Goal: Task Accomplishment & Management: Complete application form

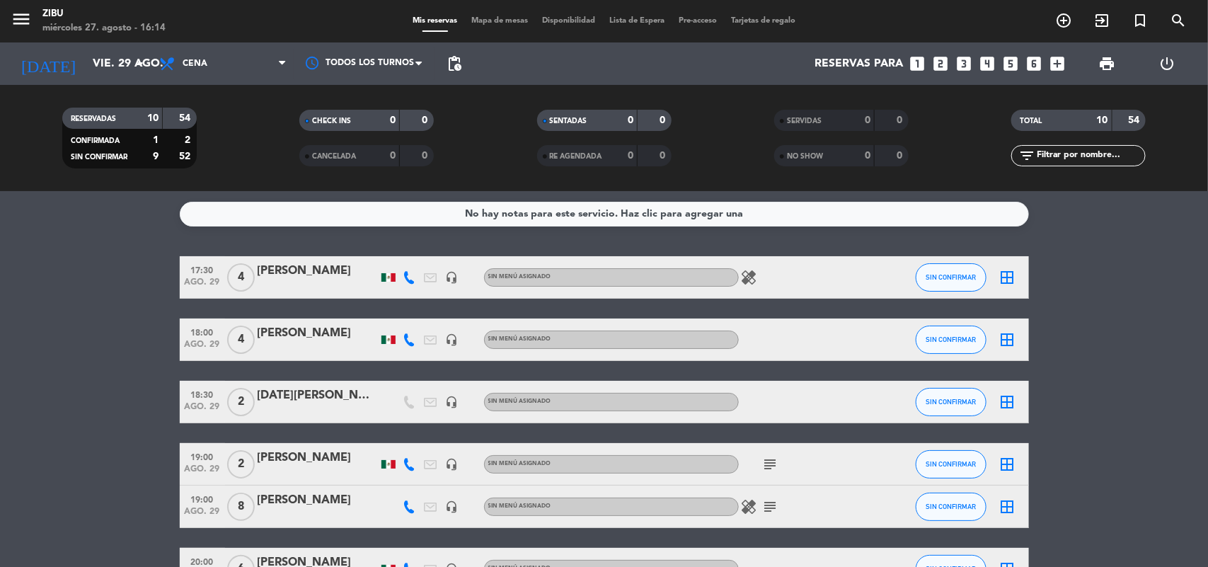
click at [947, 67] on icon "looks_two" at bounding box center [941, 63] width 18 height 18
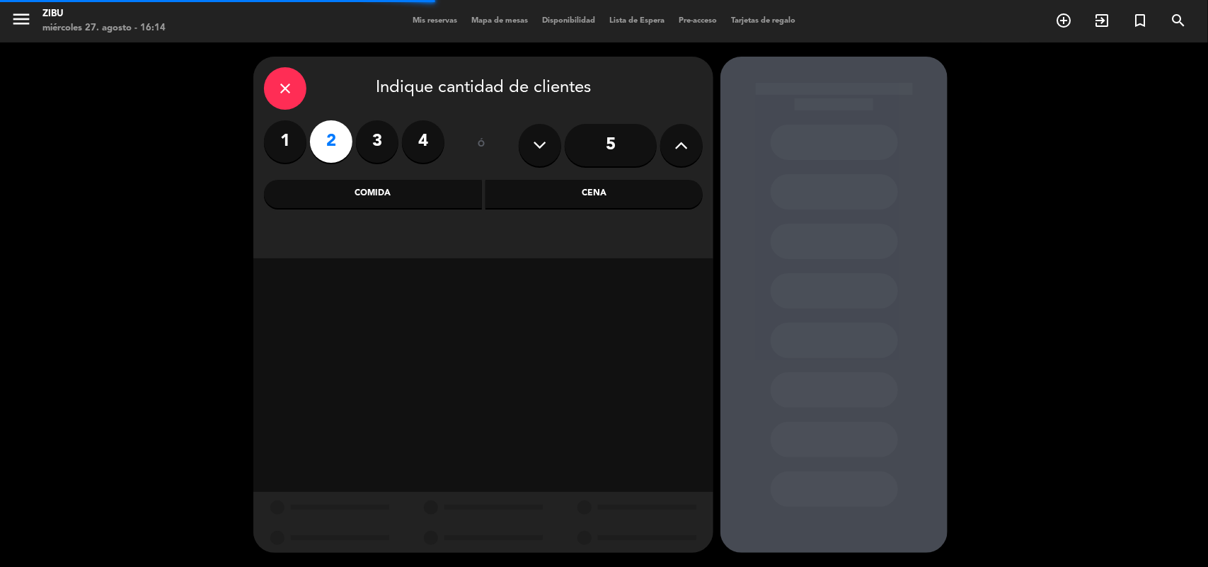
click at [631, 214] on div "close Indique cantidad de clientes 1 2 3 4 ó 5 Comida Cena" at bounding box center [483, 158] width 460 height 202
click at [607, 195] on div "Cena" at bounding box center [594, 194] width 218 height 28
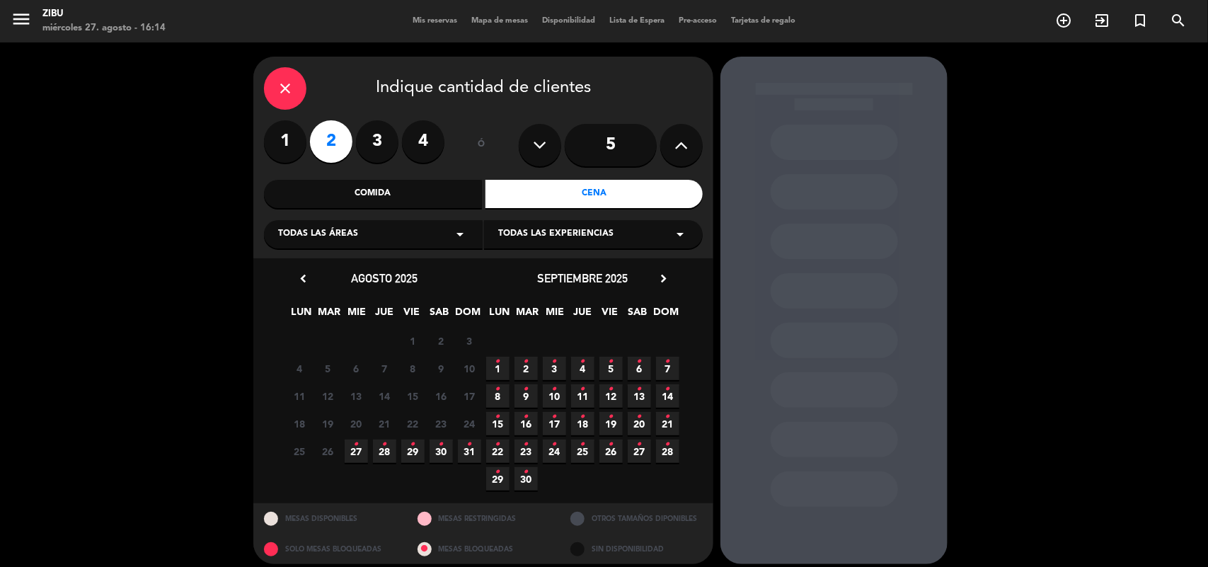
click at [413, 446] on icon "•" at bounding box center [412, 444] width 5 height 23
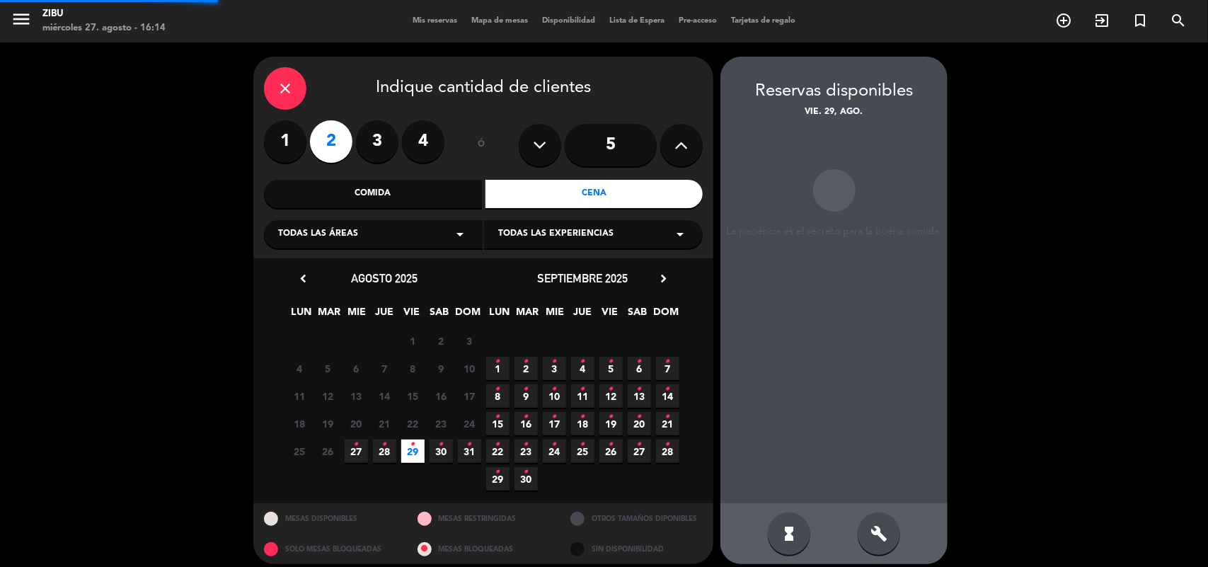
scroll to position [9, 0]
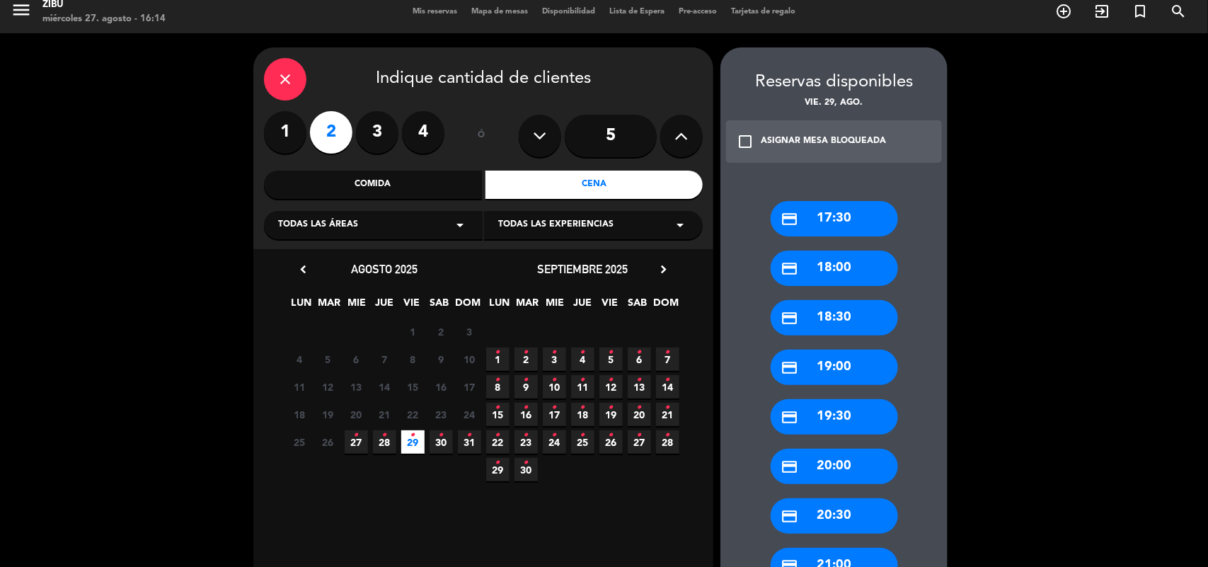
click at [815, 309] on div "credit_card 18:30" at bounding box center [834, 317] width 127 height 35
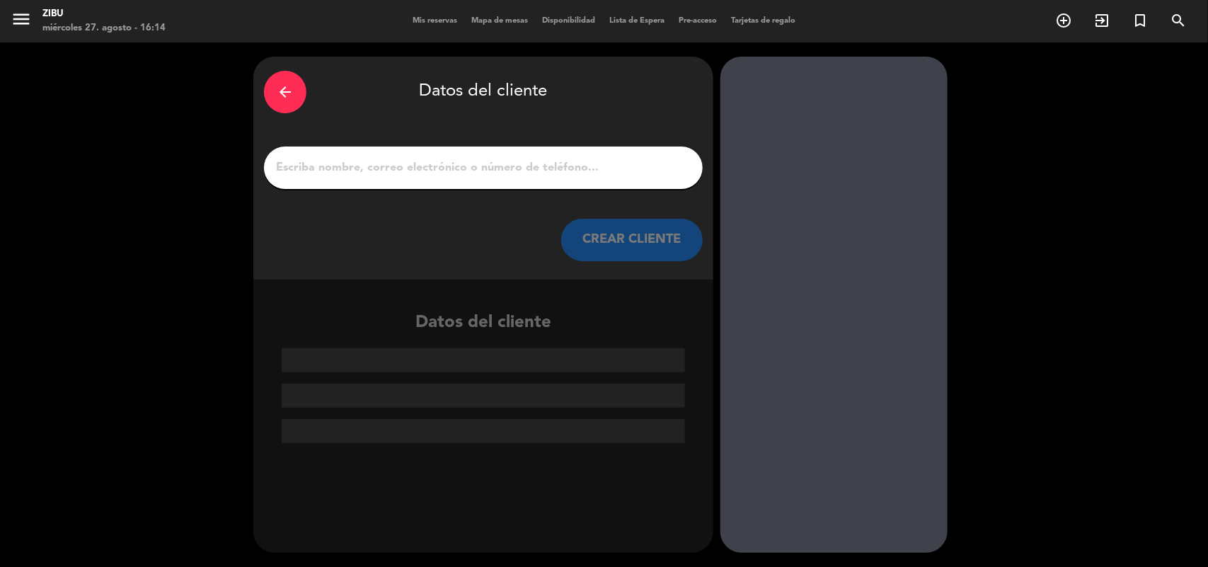
click at [561, 189] on div "arrow_back Datos del cliente CREAR CLIENTE" at bounding box center [483, 168] width 460 height 223
click at [553, 173] on input "1" at bounding box center [484, 168] width 418 height 20
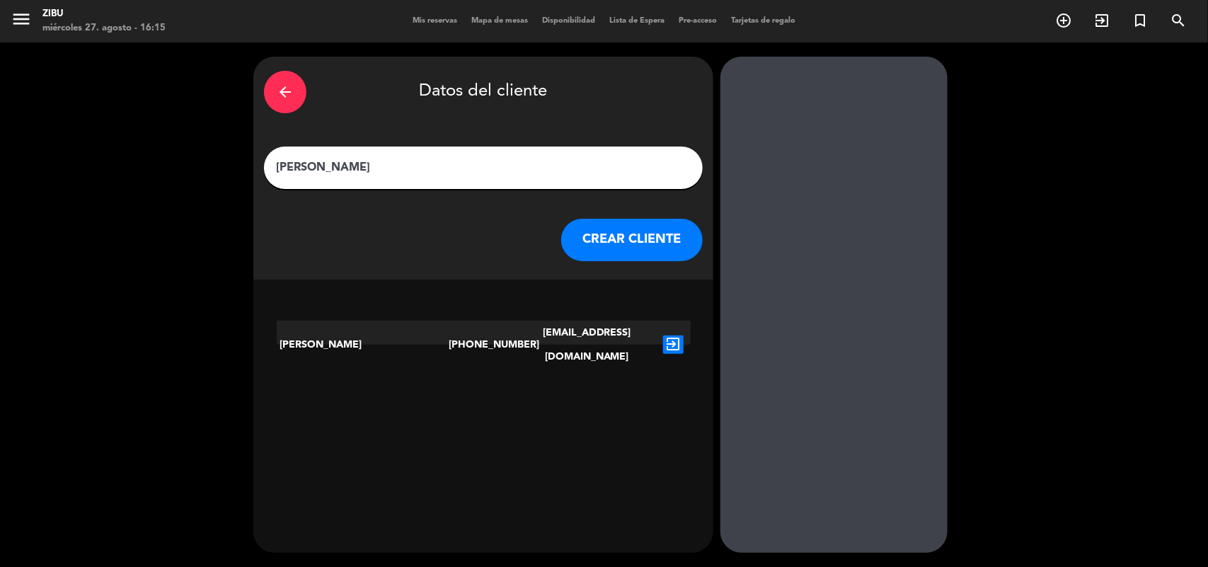
type input "[PERSON_NAME]"
click at [639, 234] on button "CREAR CLIENTE" at bounding box center [632, 240] width 142 height 42
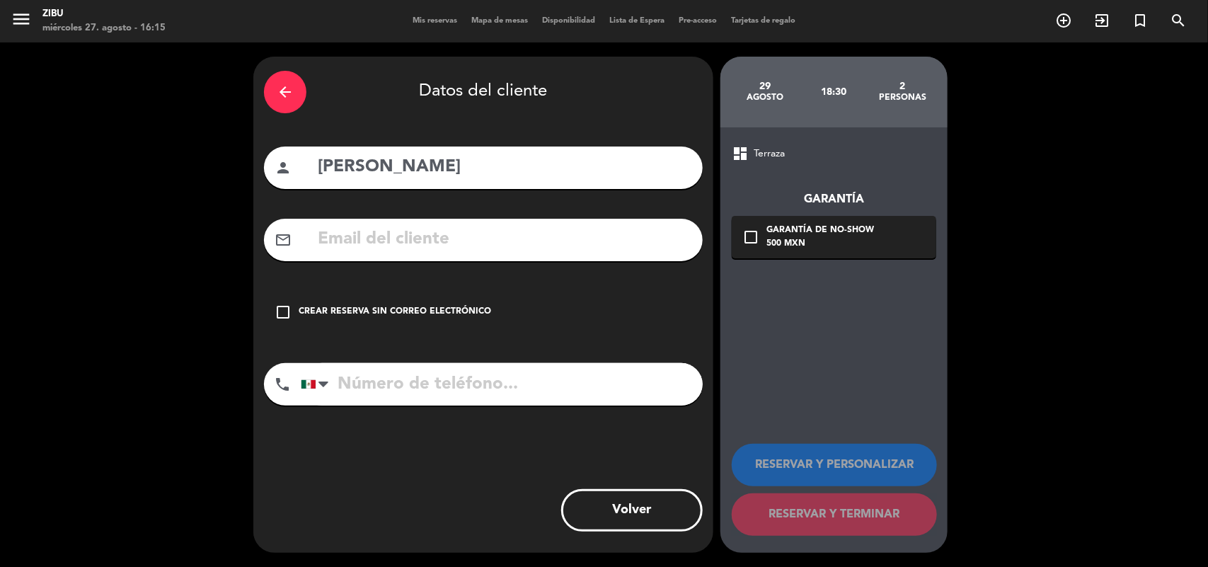
click at [298, 324] on div "check_box_outline_blank Crear reserva sin correo electrónico" at bounding box center [483, 312] width 439 height 42
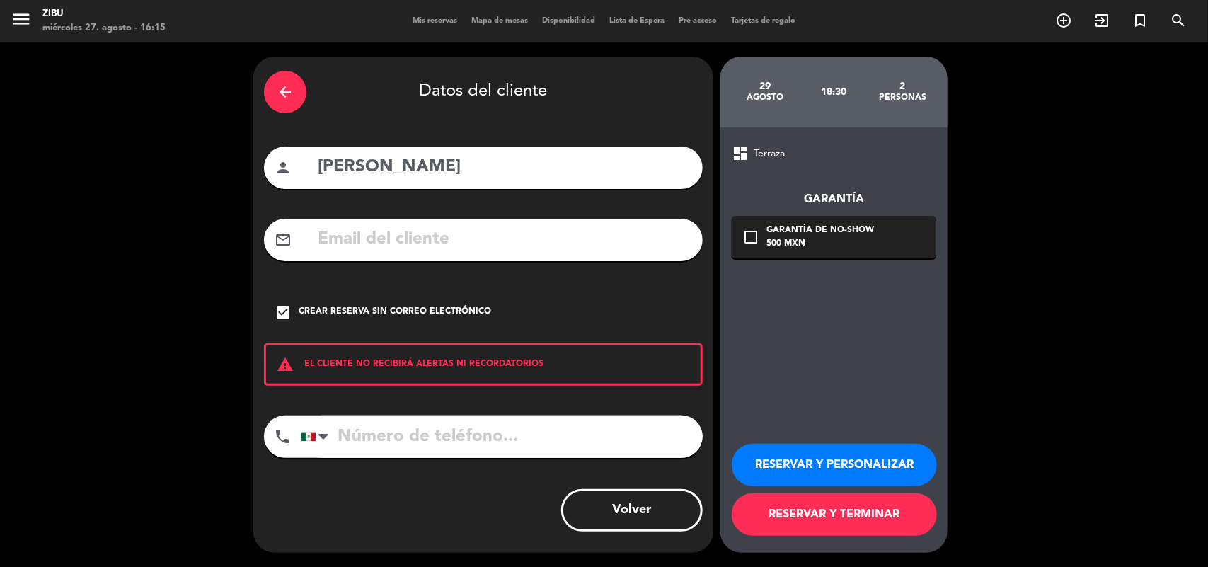
click at [387, 442] on input "tel" at bounding box center [502, 436] width 402 height 42
type input "7441363920"
click at [837, 506] on button "RESERVAR Y TERMINAR" at bounding box center [834, 514] width 205 height 42
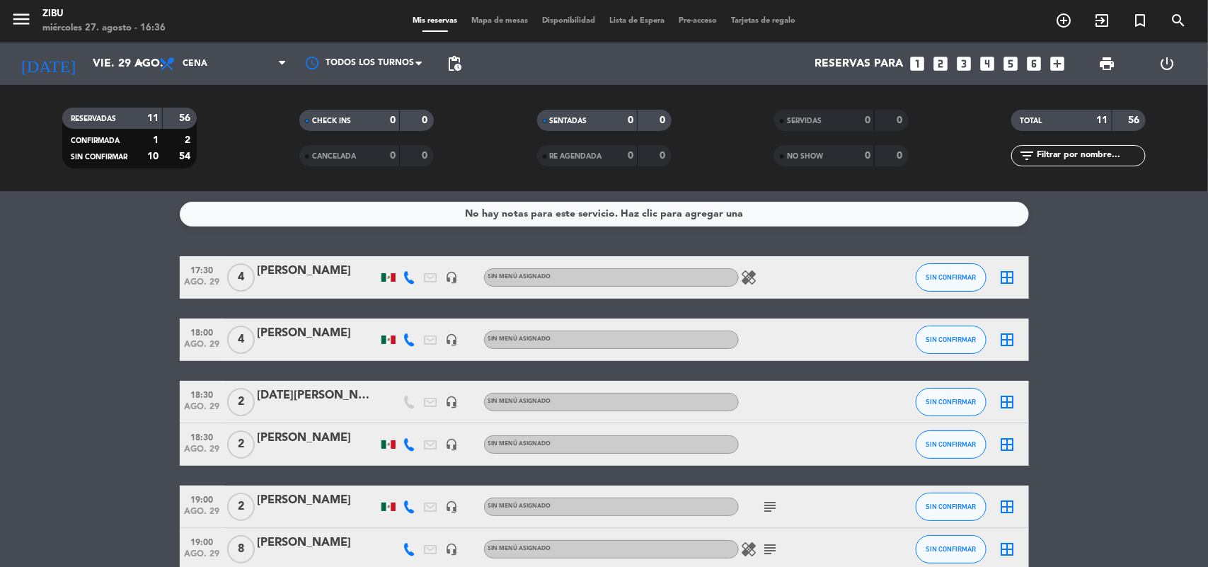
click at [985, 68] on icon "looks_4" at bounding box center [988, 63] width 18 height 18
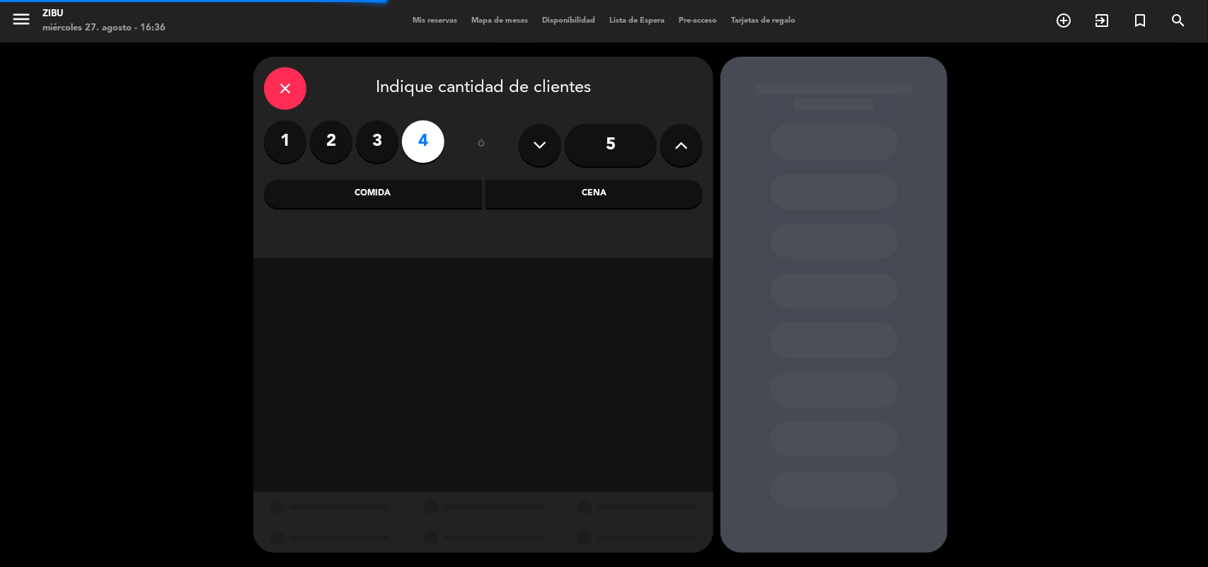
click at [594, 195] on div "Cena" at bounding box center [594, 194] width 218 height 28
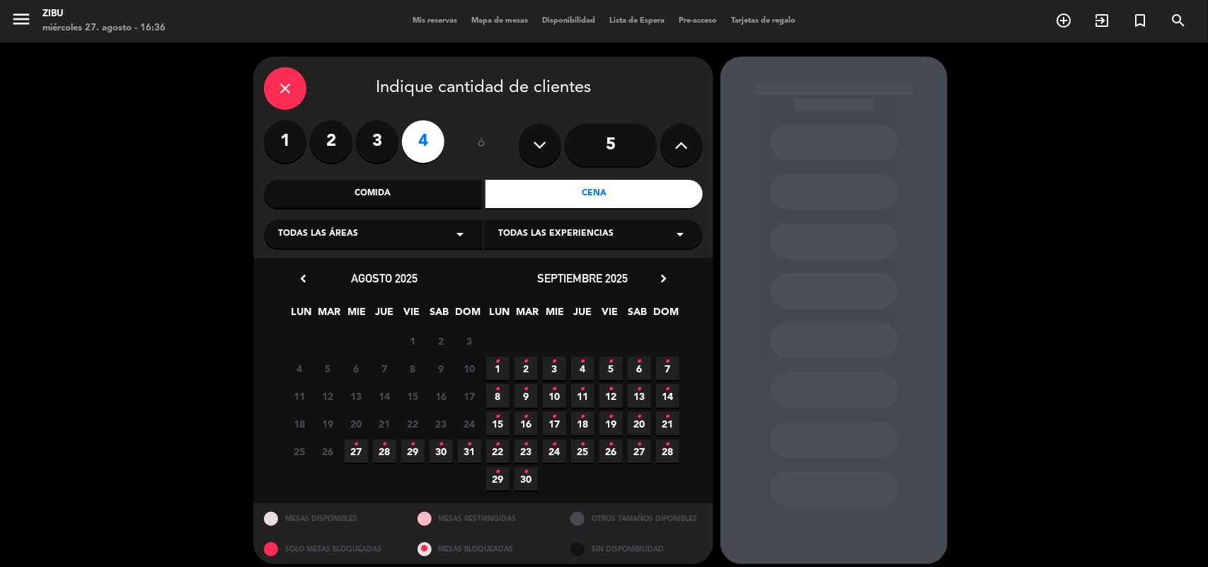
click at [352, 440] on span "27 •" at bounding box center [356, 450] width 23 height 23
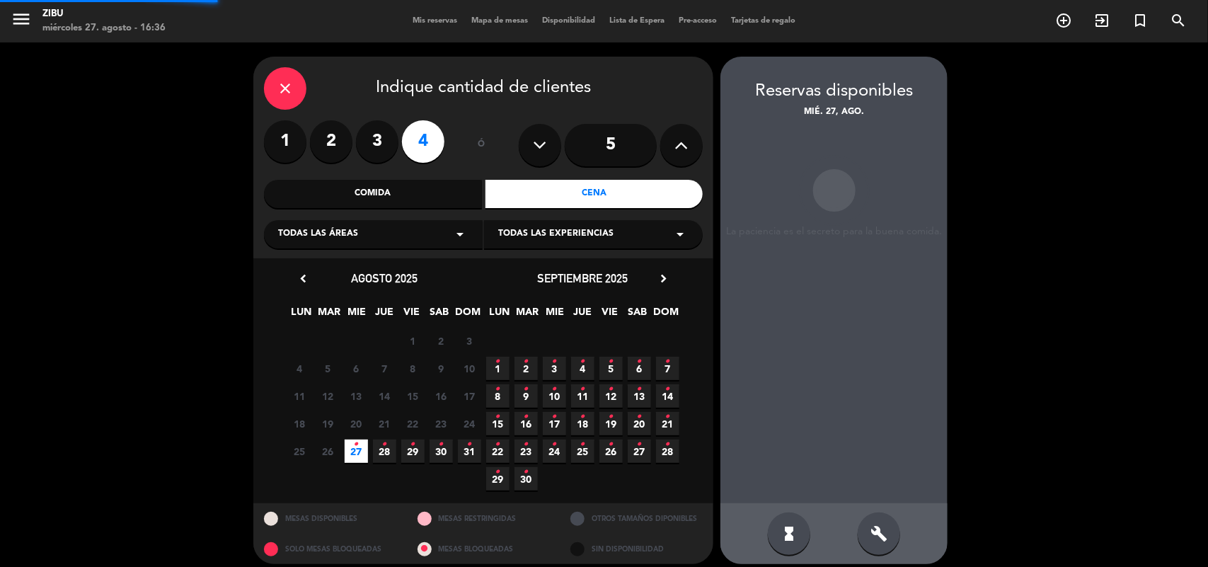
scroll to position [9, 0]
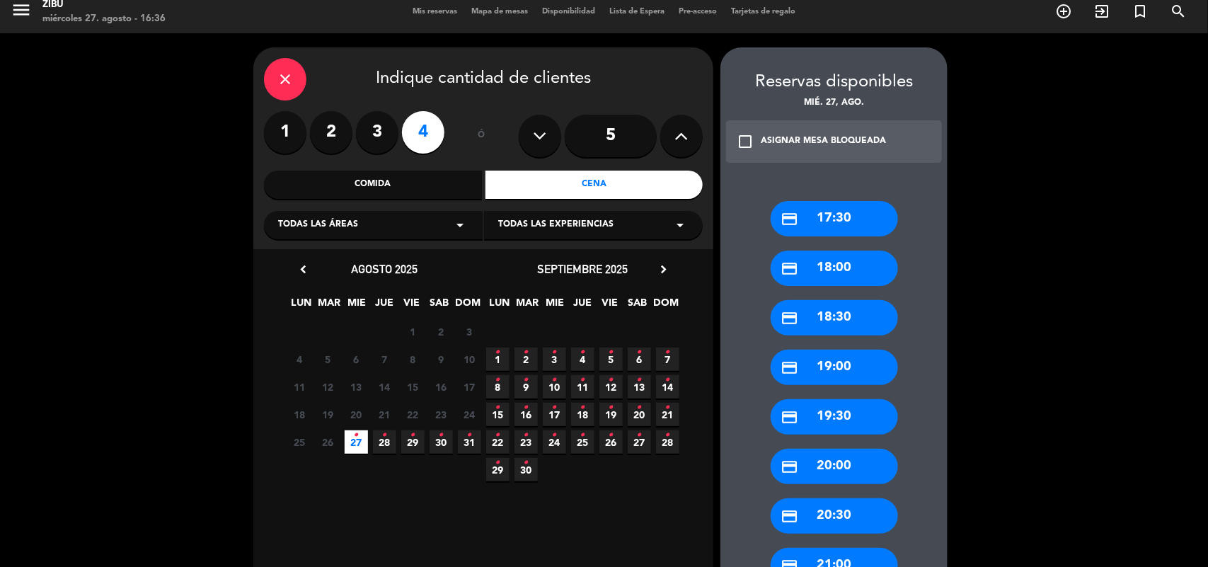
click at [818, 367] on div "credit_card 19:00" at bounding box center [834, 367] width 127 height 35
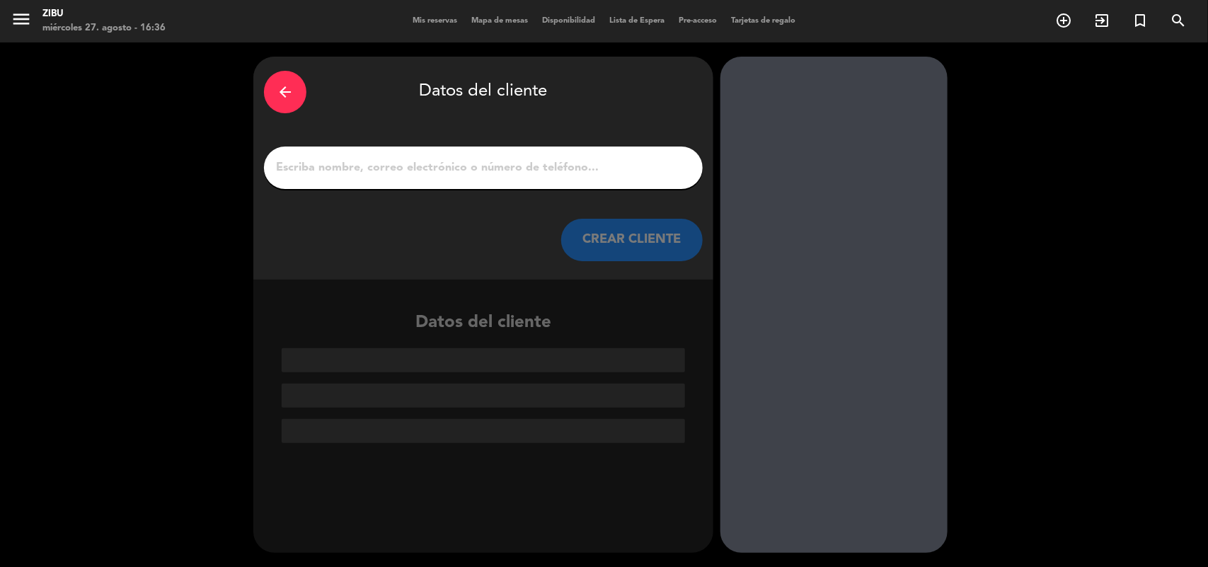
click at [610, 161] on input "1" at bounding box center [484, 168] width 418 height 20
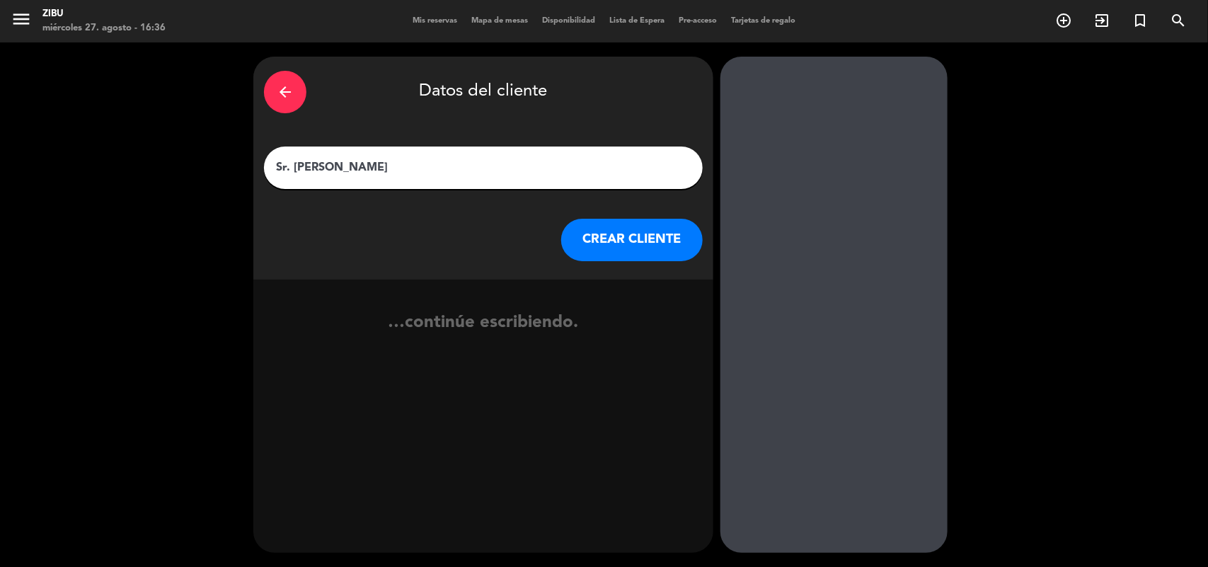
type input "Sr. [PERSON_NAME]"
click at [649, 224] on button "CREAR CLIENTE" at bounding box center [632, 240] width 142 height 42
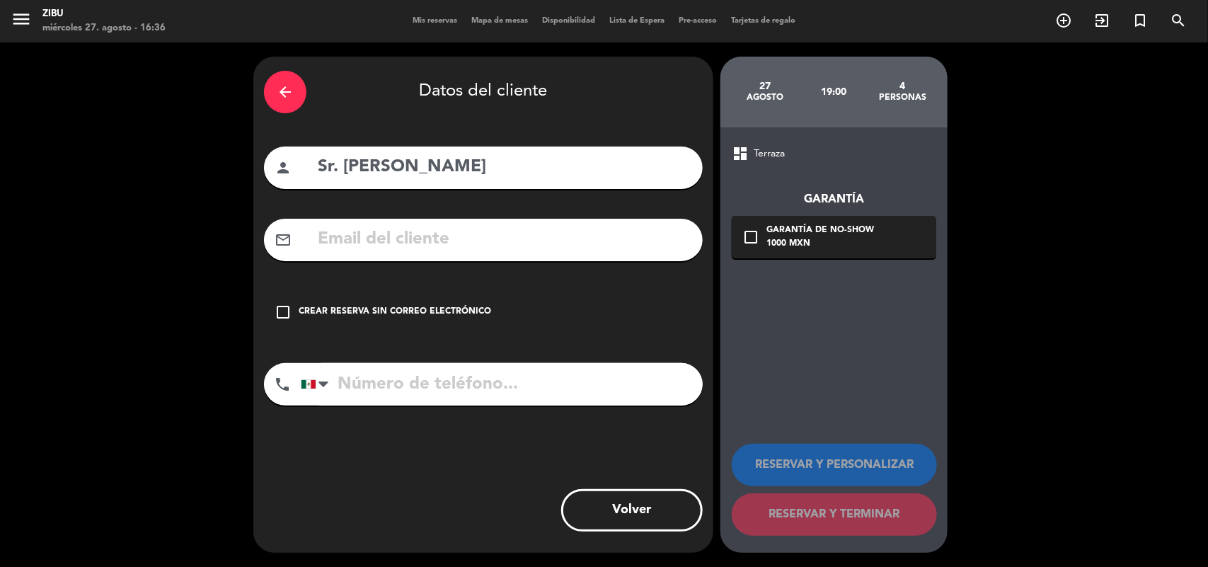
click at [393, 306] on div "Crear reserva sin correo electrónico" at bounding box center [395, 312] width 192 height 14
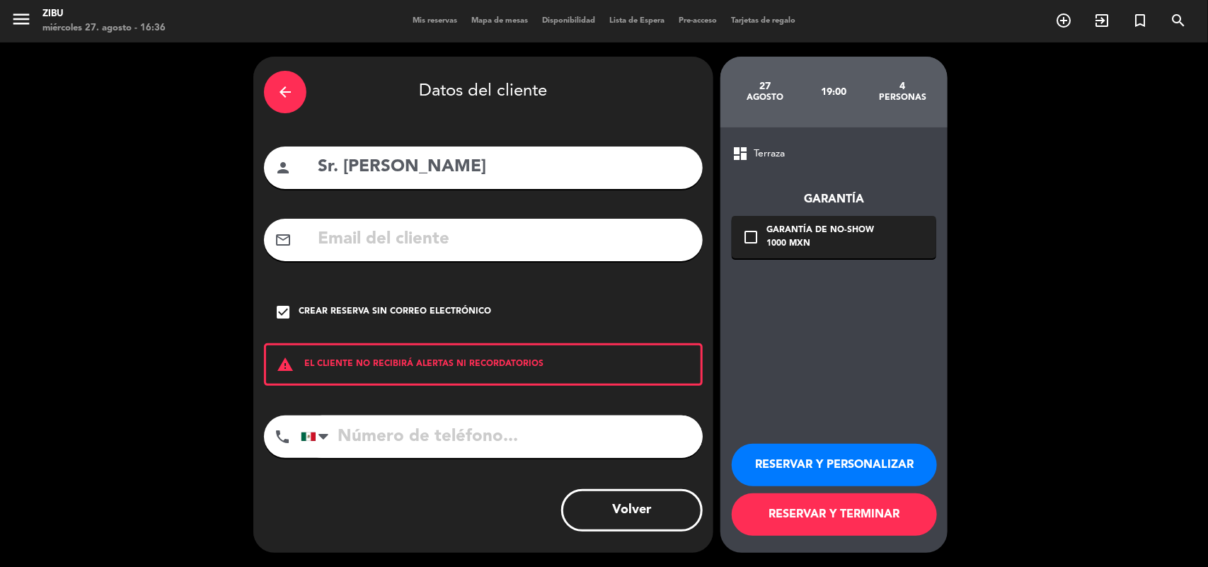
click at [369, 436] on input "tel" at bounding box center [502, 436] width 402 height 42
type input "5523476806"
click at [837, 514] on button "RESERVAR Y TERMINAR" at bounding box center [834, 514] width 205 height 42
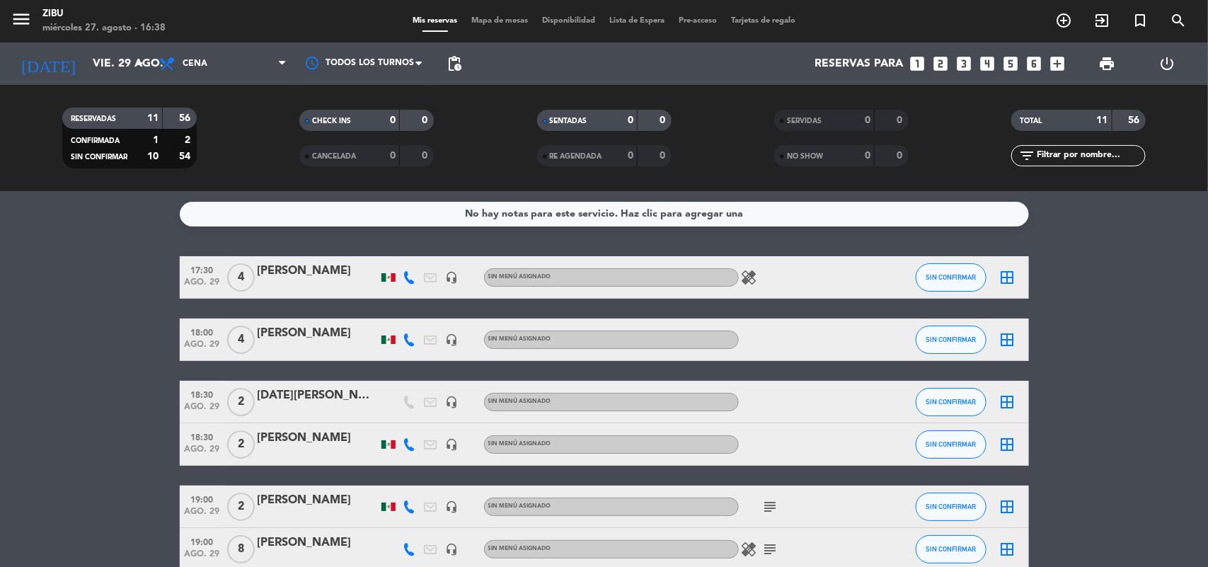
click at [910, 69] on icon "looks_one" at bounding box center [918, 63] width 18 height 18
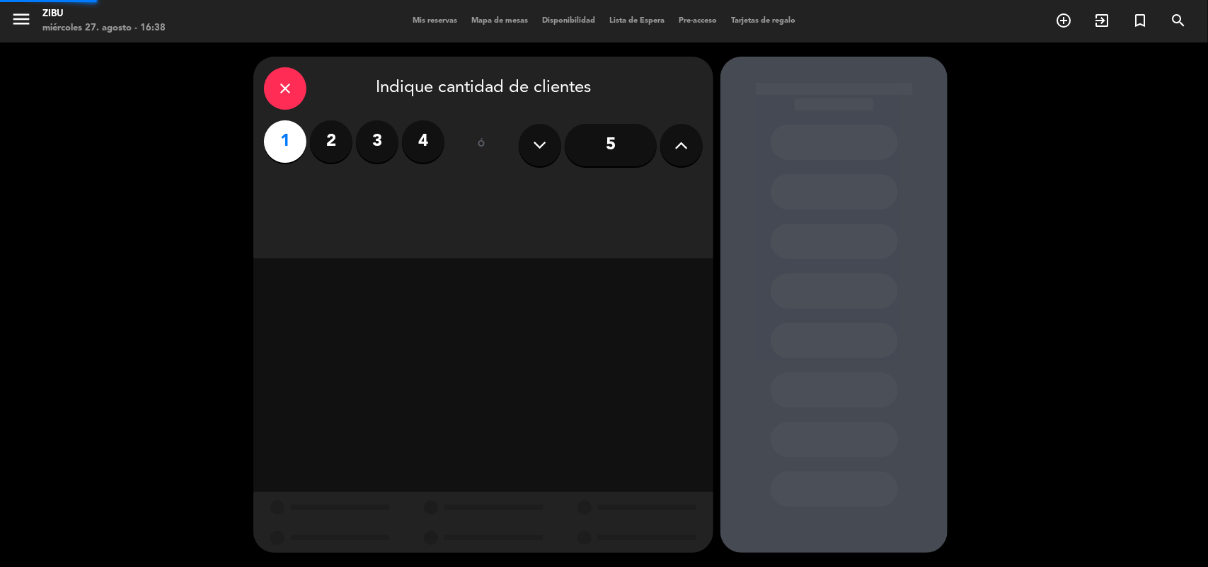
click at [910, 69] on div at bounding box center [833, 305] width 227 height 496
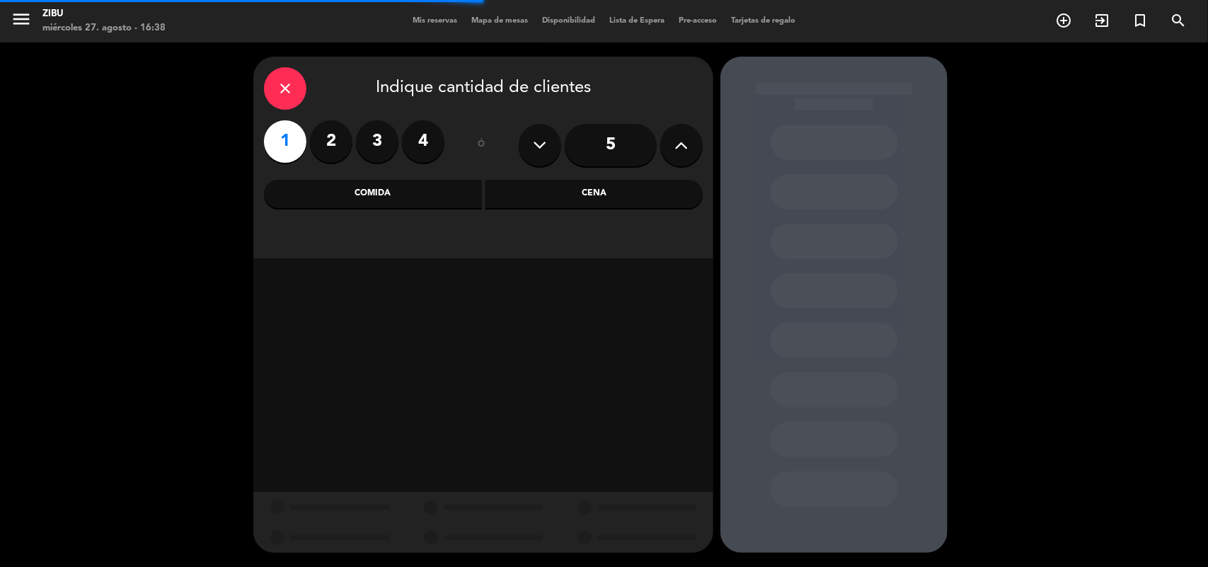
click at [327, 149] on label "2" at bounding box center [331, 141] width 42 height 42
click at [514, 204] on div "Cena" at bounding box center [594, 194] width 218 height 28
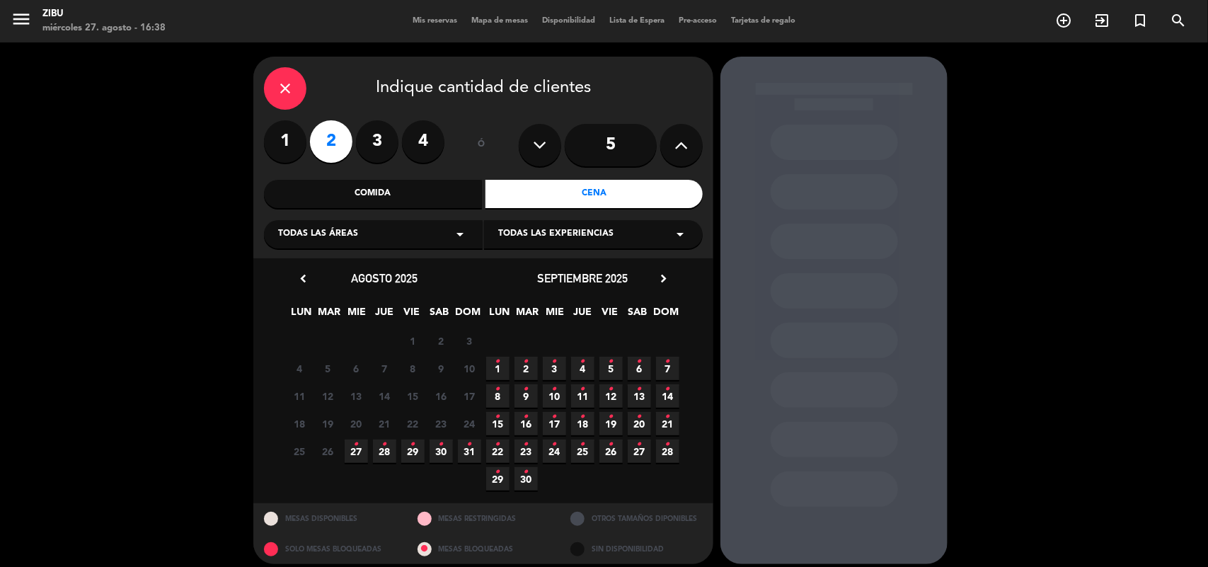
click at [412, 444] on icon "•" at bounding box center [412, 444] width 5 height 23
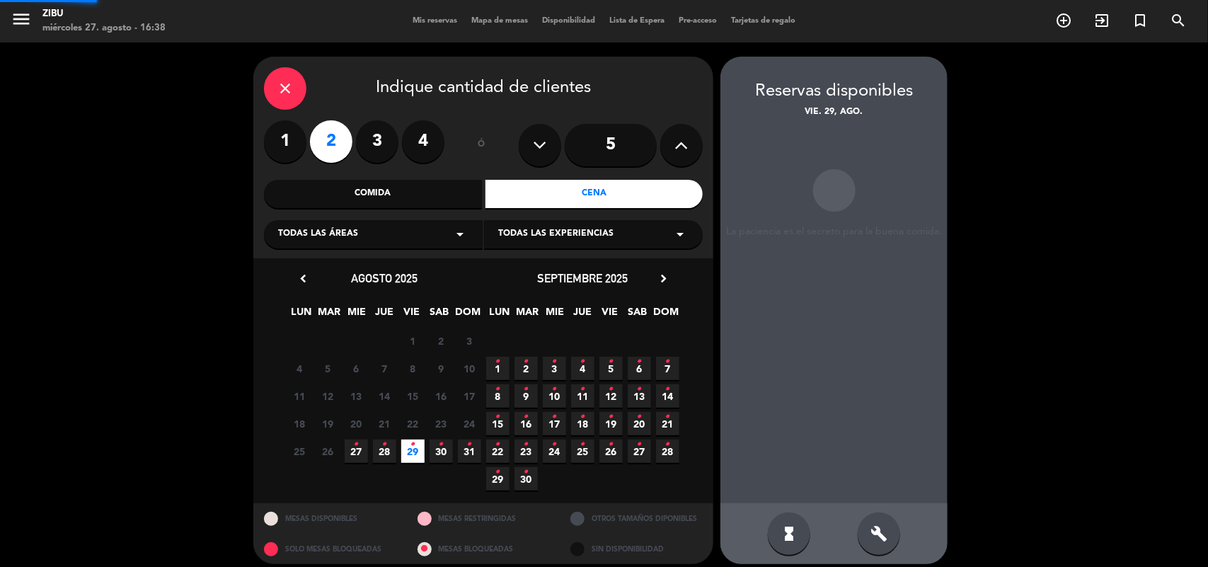
scroll to position [9, 0]
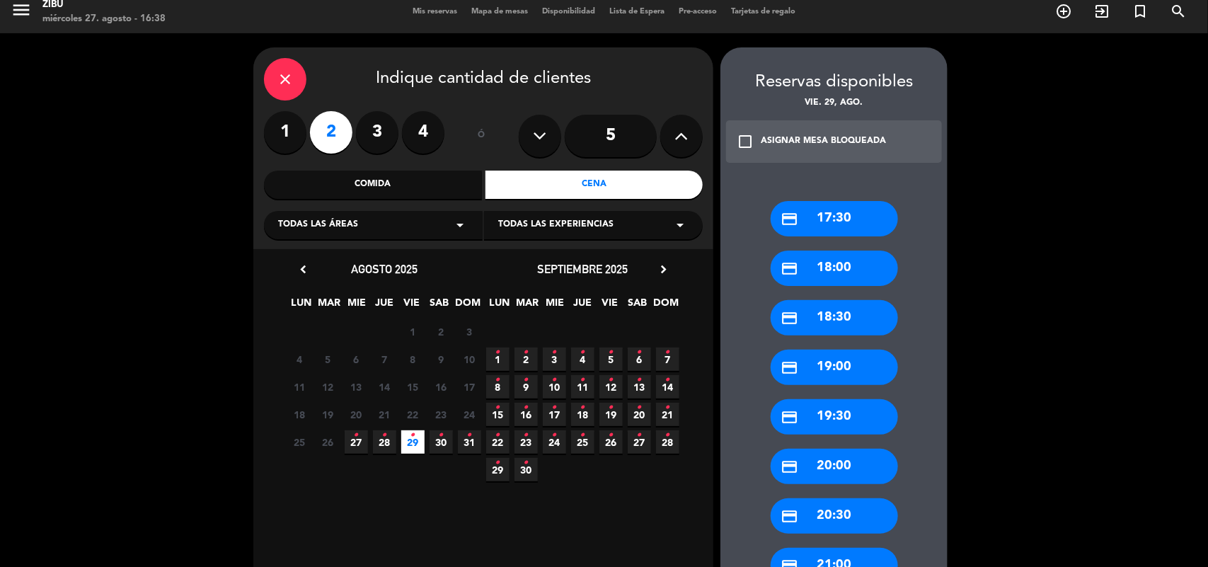
click at [847, 320] on div "credit_card 18:30" at bounding box center [834, 317] width 127 height 35
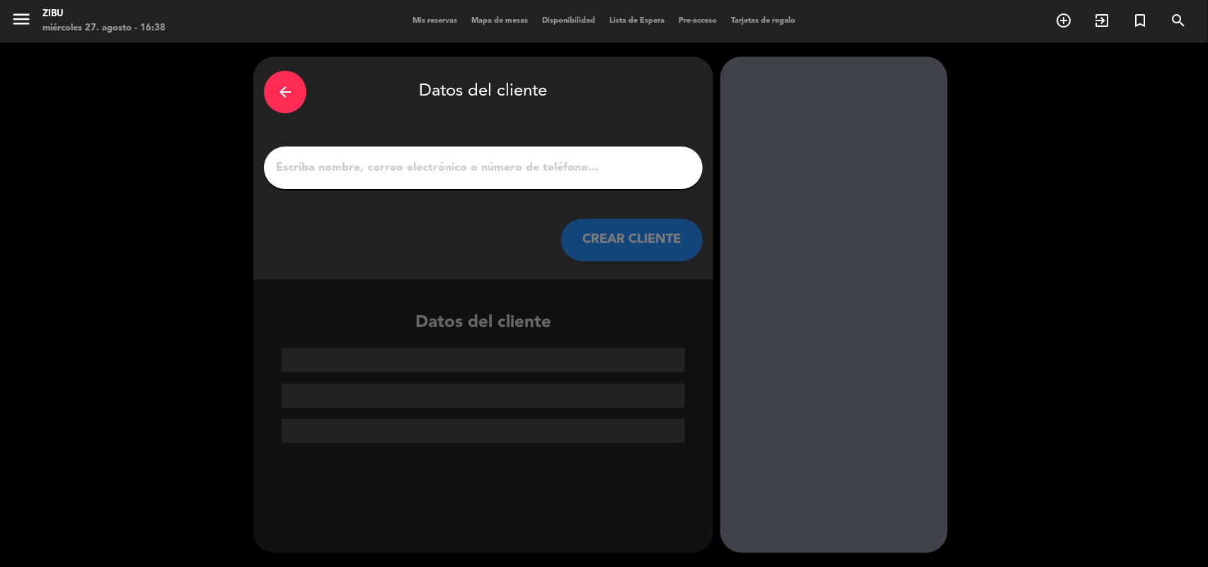
scroll to position [0, 0]
click at [613, 175] on input "1" at bounding box center [484, 168] width 418 height 20
paste input "[PERSON_NAME]"
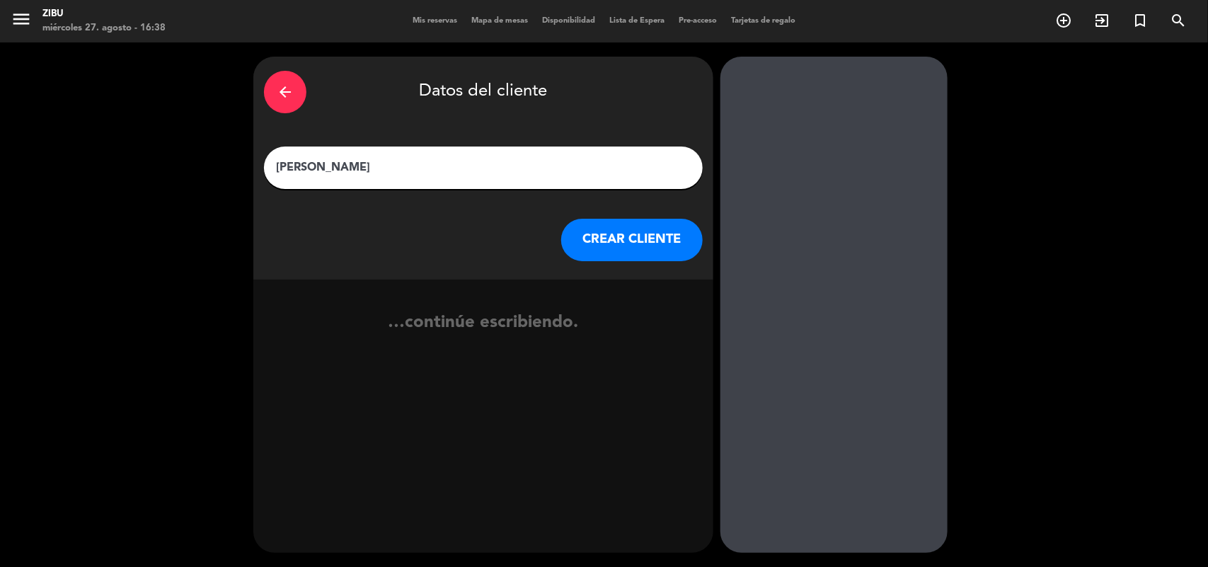
type input "[PERSON_NAME]"
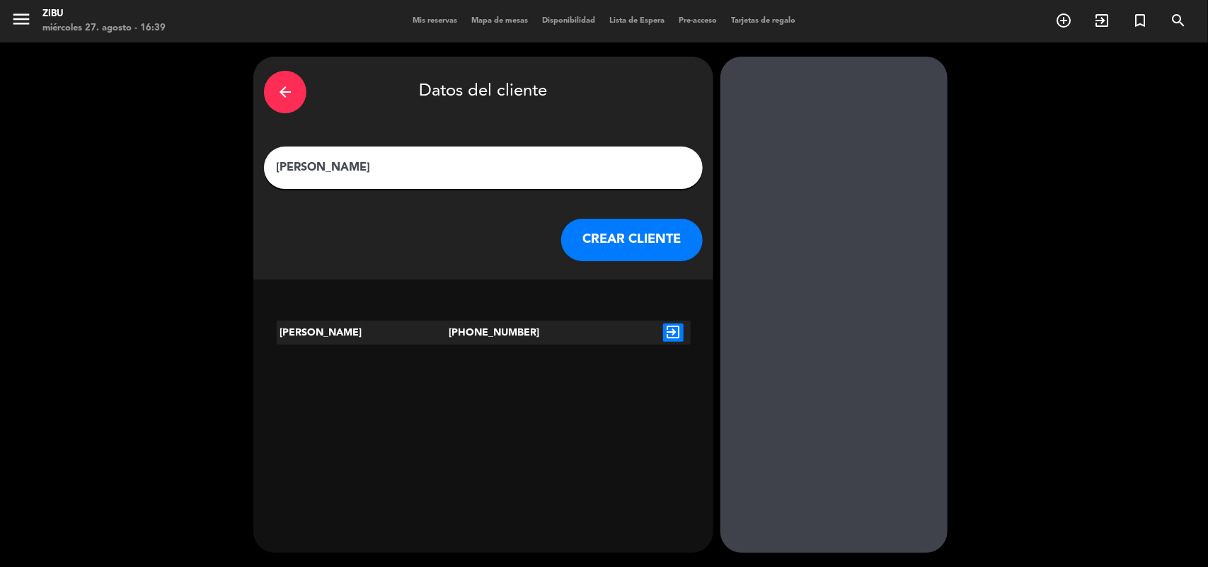
click at [678, 335] on icon "exit_to_app" at bounding box center [673, 332] width 21 height 18
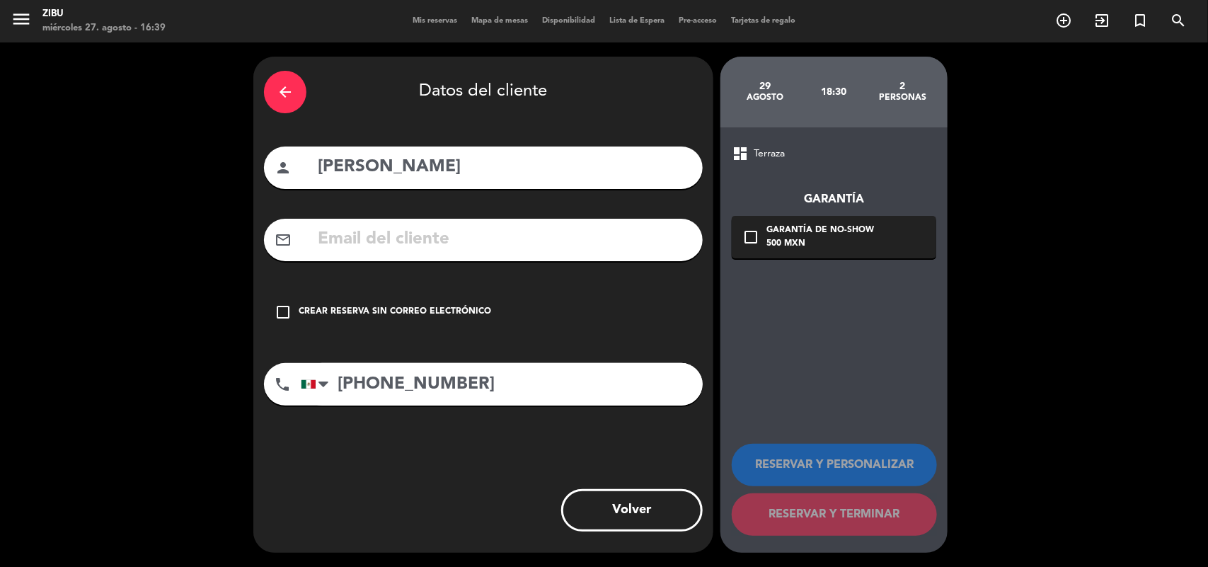
click at [440, 321] on div "check_box_outline_blank Crear reserva sin correo electrónico" at bounding box center [483, 312] width 439 height 42
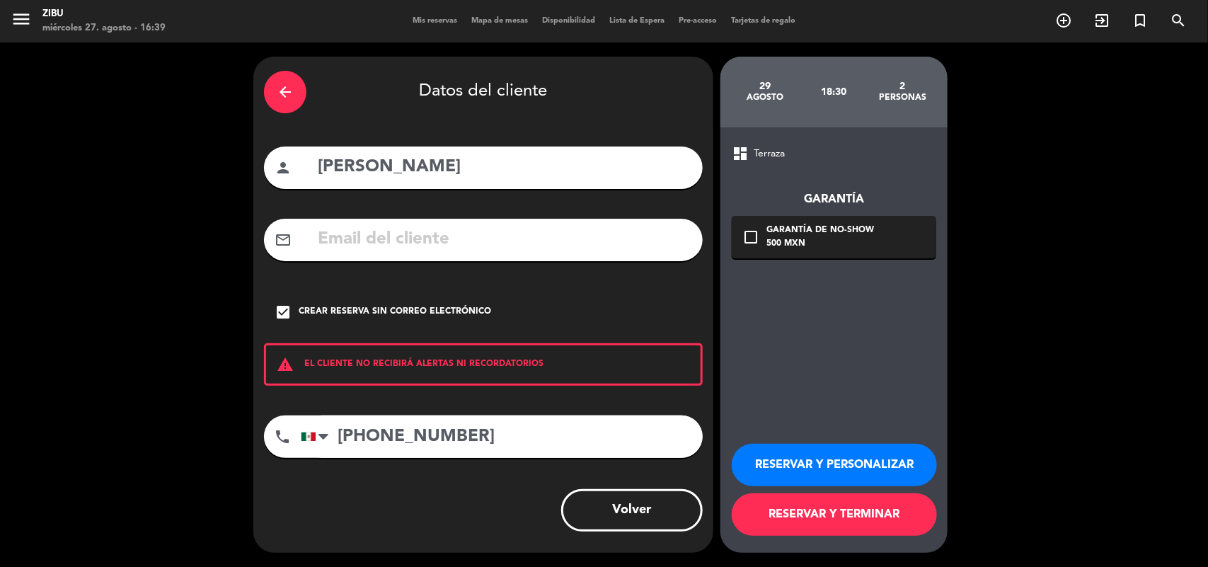
click at [892, 511] on button "RESERVAR Y TERMINAR" at bounding box center [834, 514] width 205 height 42
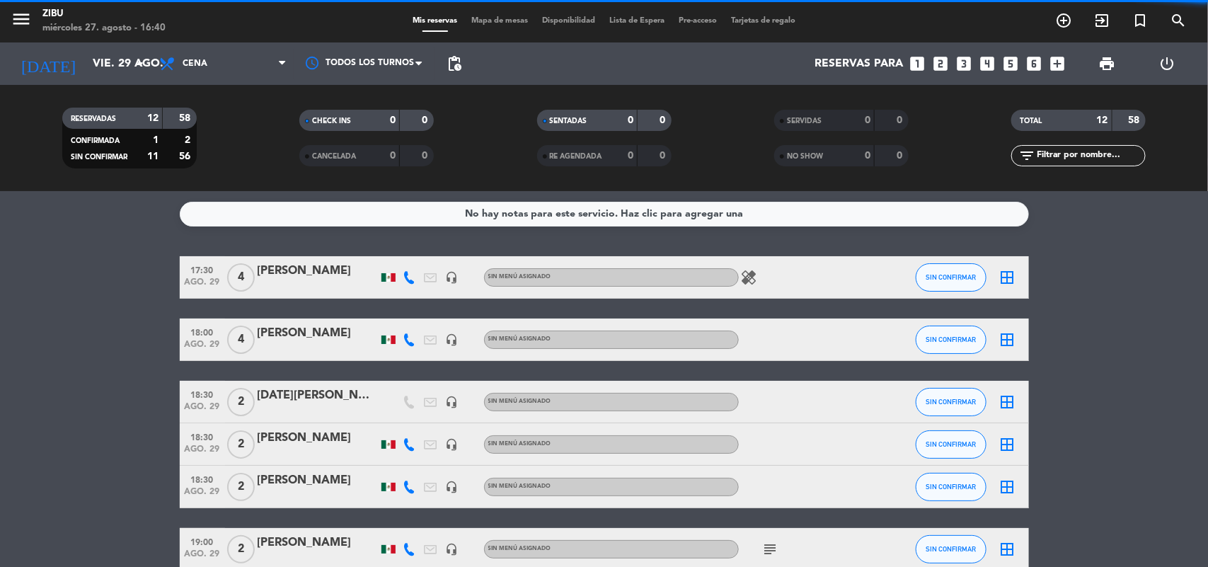
click at [1059, 163] on input "text" at bounding box center [1090, 156] width 110 height 16
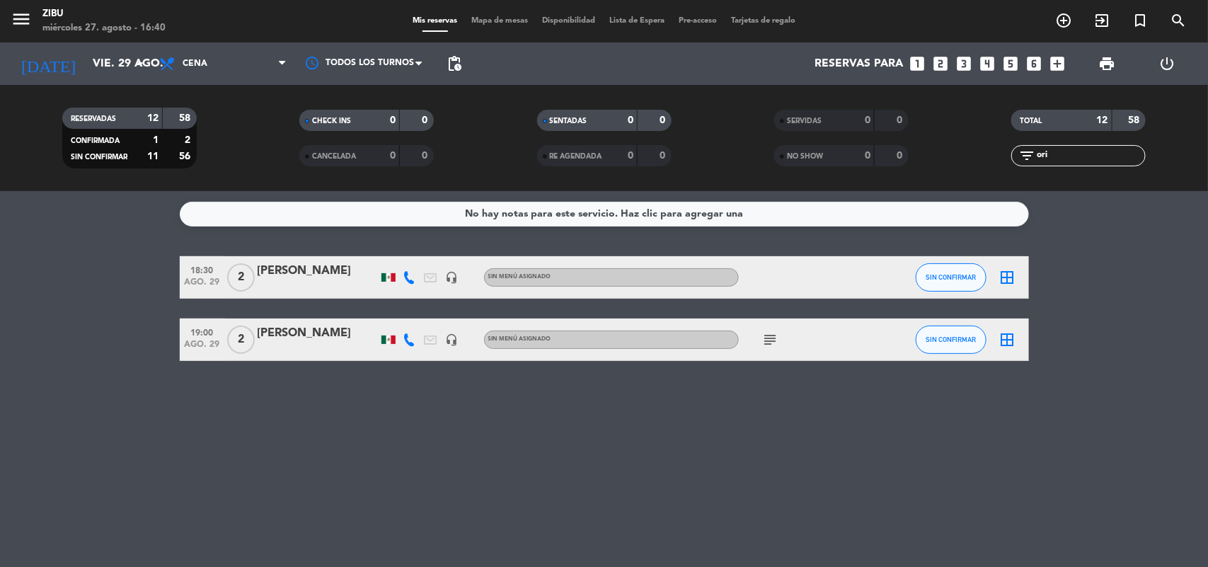
type input "ori"
click at [340, 269] on div "[PERSON_NAME]" at bounding box center [318, 271] width 120 height 18
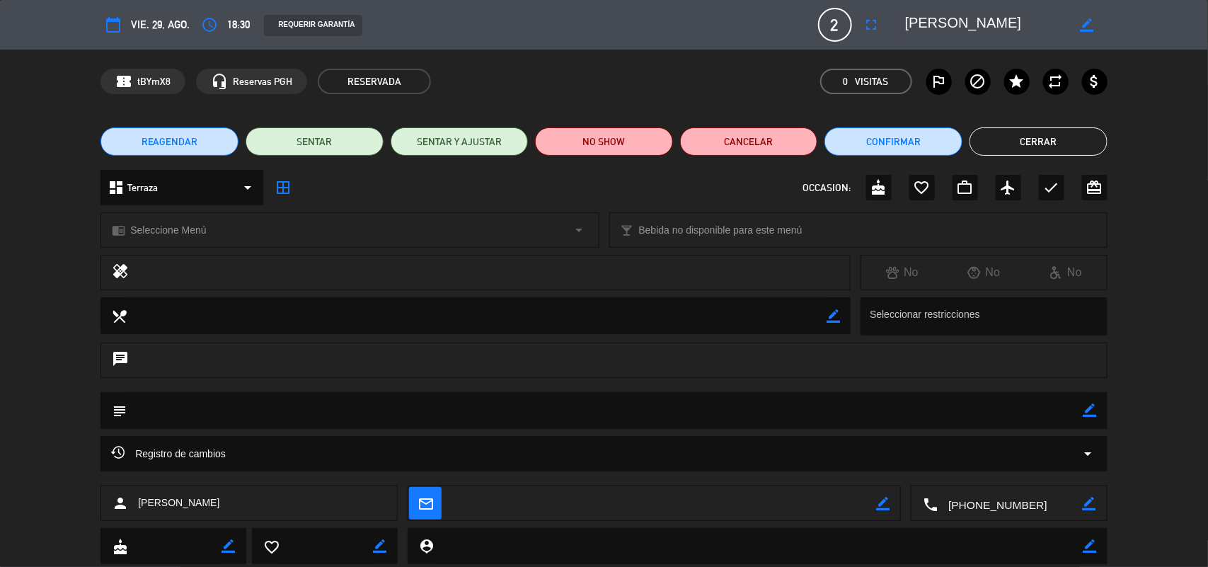
click at [1055, 138] on button "Cerrar" at bounding box center [1039, 141] width 138 height 28
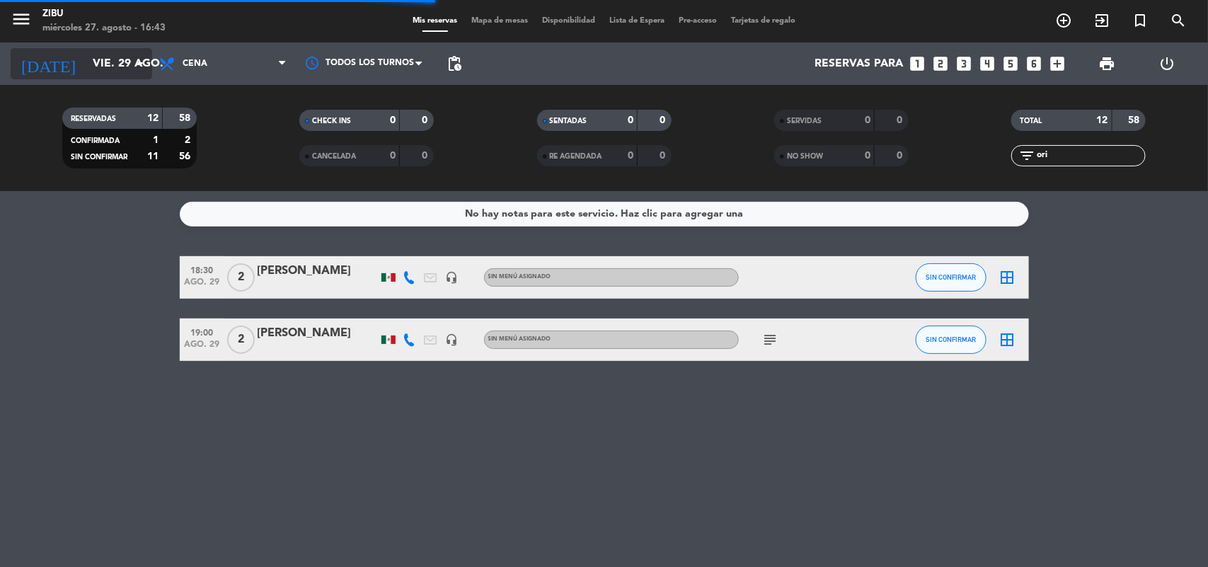
click at [96, 66] on input "vie. 29 ago." at bounding box center [160, 64] width 149 height 28
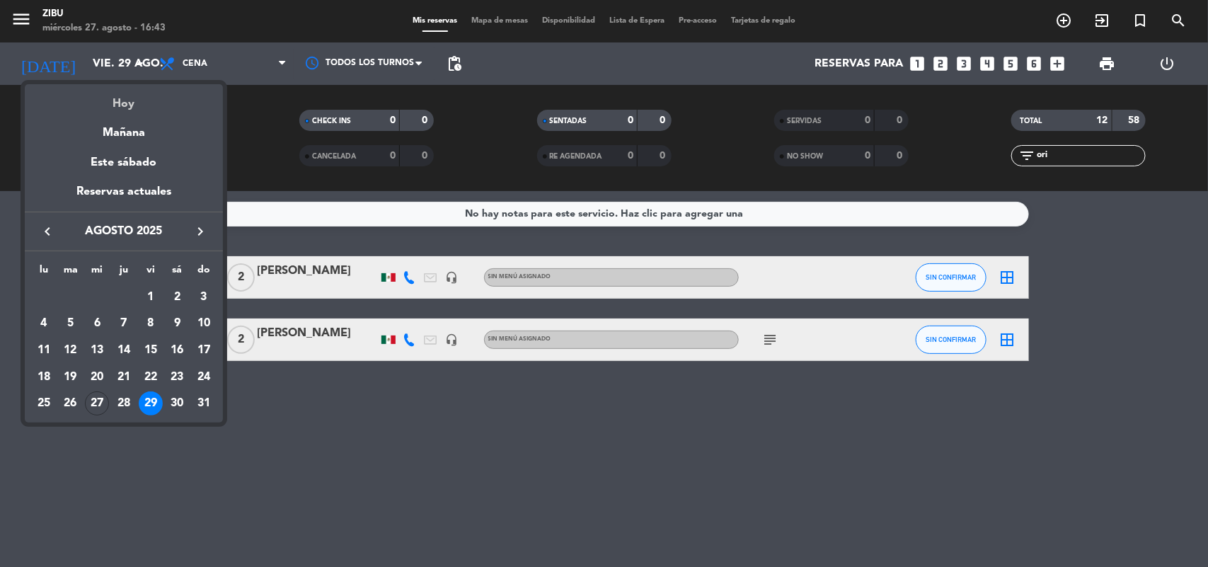
click at [163, 105] on div "Hoy" at bounding box center [124, 98] width 198 height 29
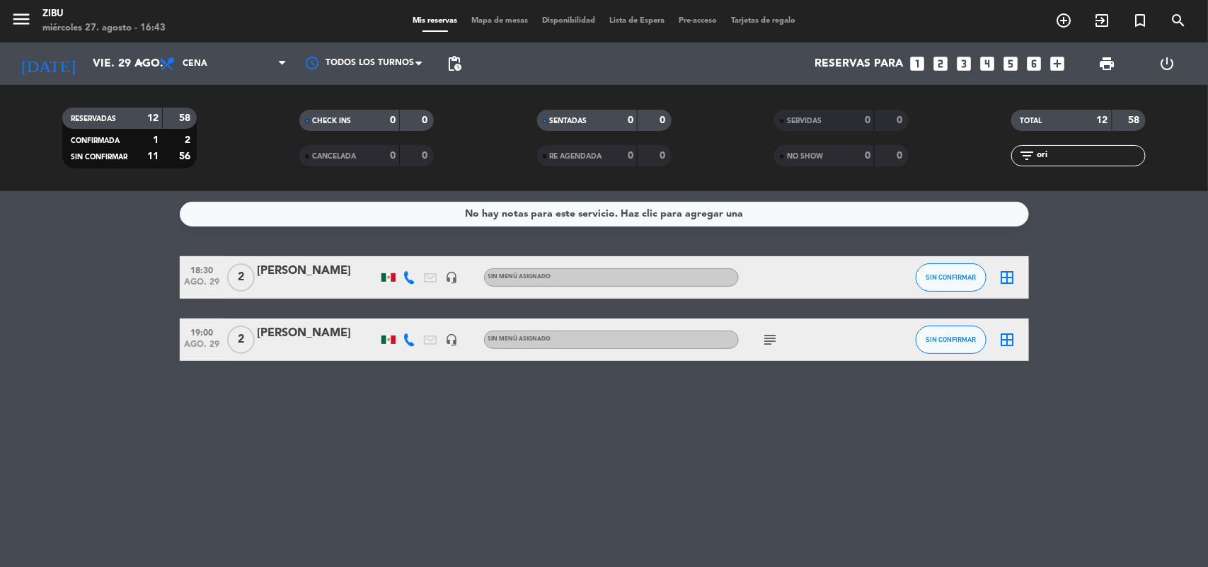
type input "mié. 27 ago."
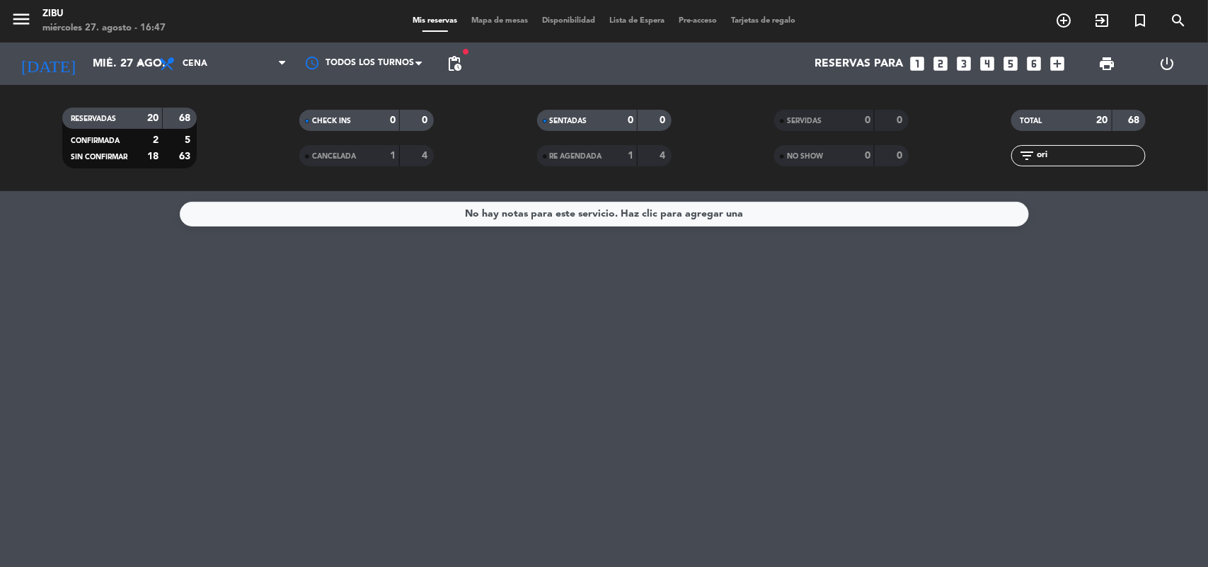
click at [1088, 165] on div "filter_list ori" at bounding box center [1078, 155] width 134 height 21
click at [1081, 154] on input "ori" at bounding box center [1090, 156] width 110 height 16
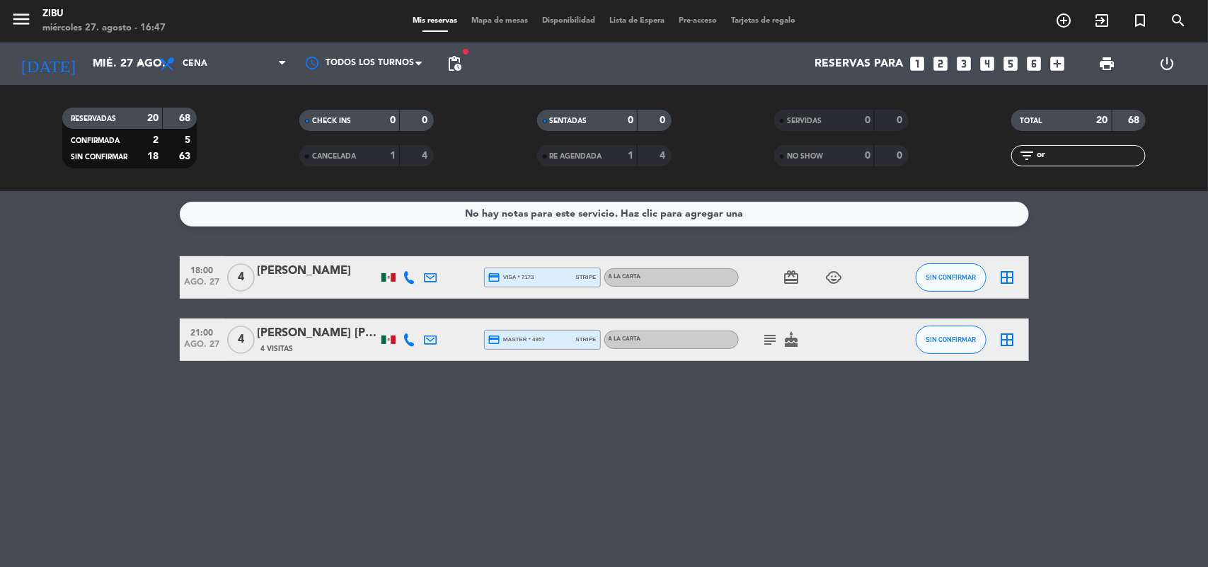
type input "o"
